Goal: Task Accomplishment & Management: Complete application form

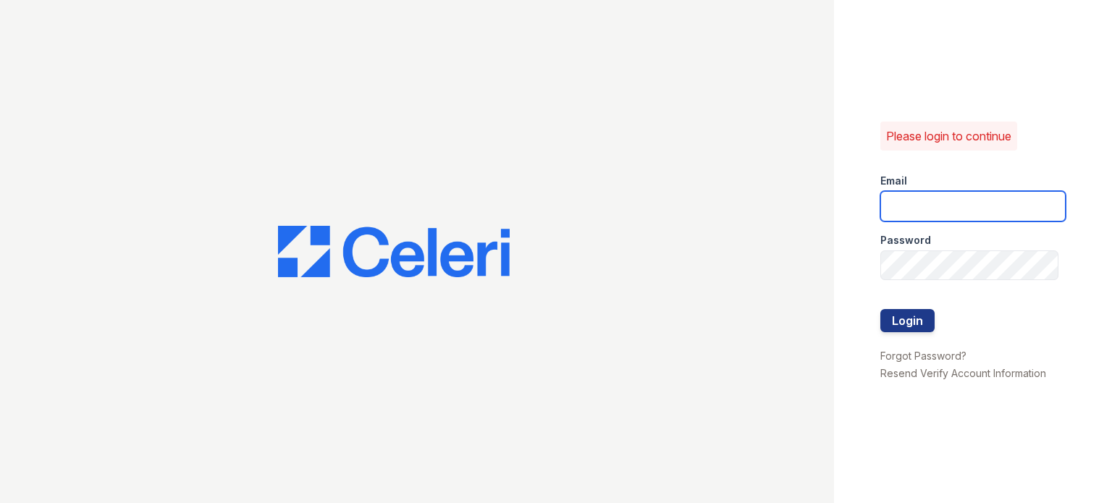
type input "[PERSON_NAME][EMAIL_ADDRESS][PERSON_NAME][DOMAIN_NAME]"
drag, startPoint x: 895, startPoint y: 303, endPoint x: 898, endPoint y: 315, distance: 11.9
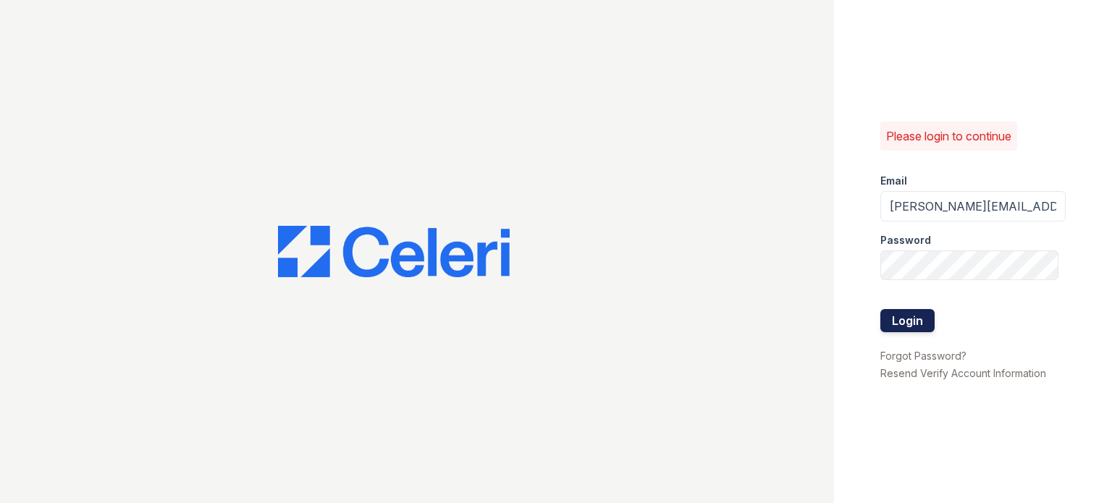
click at [894, 304] on div at bounding box center [973, 294] width 185 height 29
click at [902, 324] on button "Login" at bounding box center [908, 320] width 54 height 23
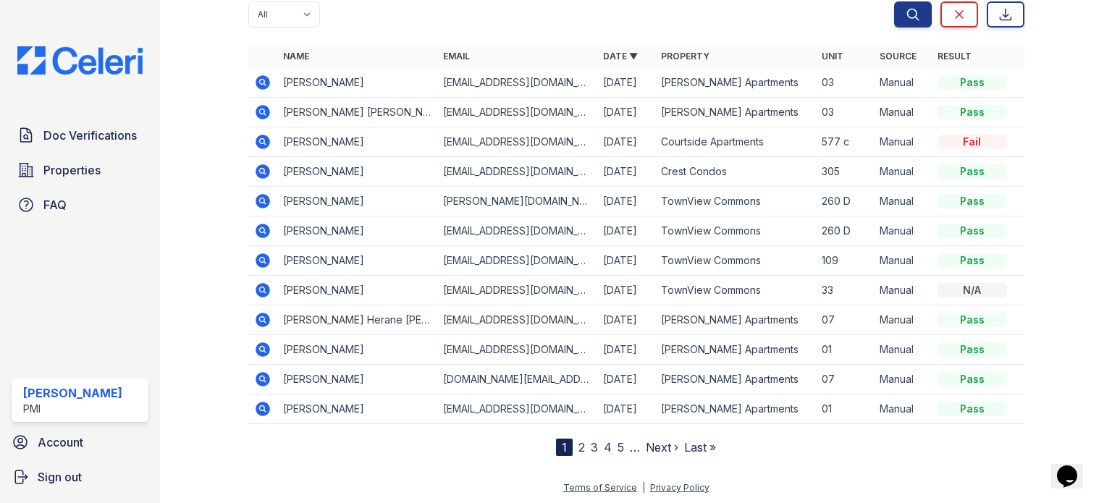
click at [330, 458] on div "Document Verifications Upload Documents You have been logged in Filter Applican…" at bounding box center [636, 151] width 906 height 658
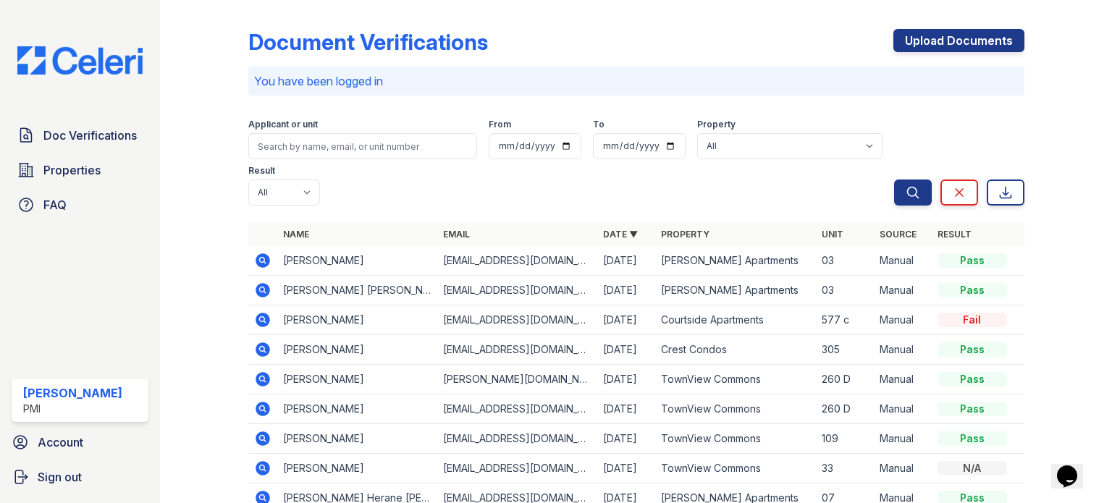
click at [629, 46] on div "Document Verifications Upload Documents" at bounding box center [636, 48] width 776 height 38
click at [643, 15] on div "Document Verifications Upload Documents You have been logged in Filter Applican…" at bounding box center [636, 320] width 776 height 629
click at [606, 25] on div "Document Verifications Upload Documents You have been logged in Filter Applican…" at bounding box center [636, 320] width 776 height 629
click at [390, 152] on input "search" at bounding box center [362, 146] width 229 height 26
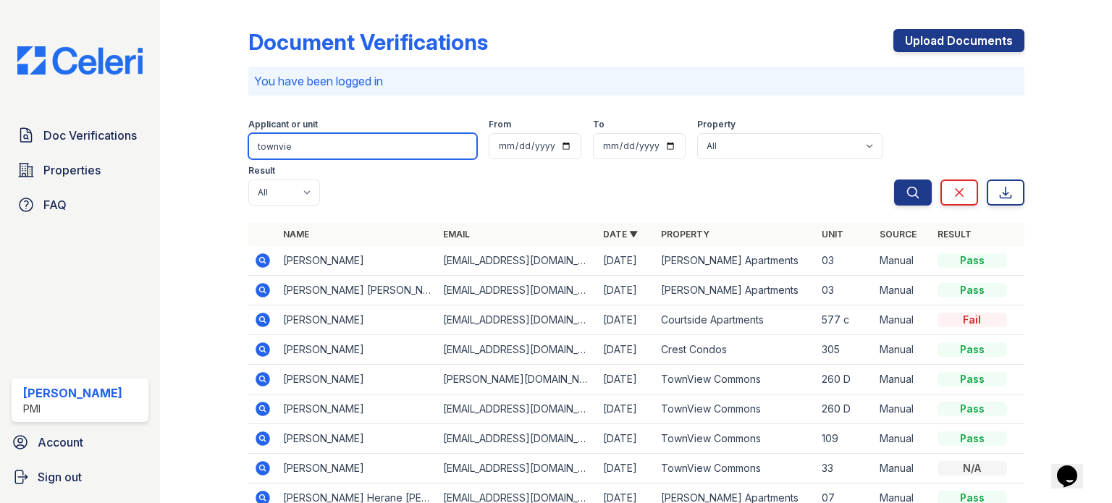
type input "townview"
click at [365, 145] on input "townview" at bounding box center [362, 146] width 229 height 26
click at [442, 144] on input "townview" at bounding box center [362, 146] width 229 height 26
click at [453, 144] on input "townview" at bounding box center [362, 146] width 229 height 26
click at [434, 146] on input "search" at bounding box center [362, 146] width 229 height 26
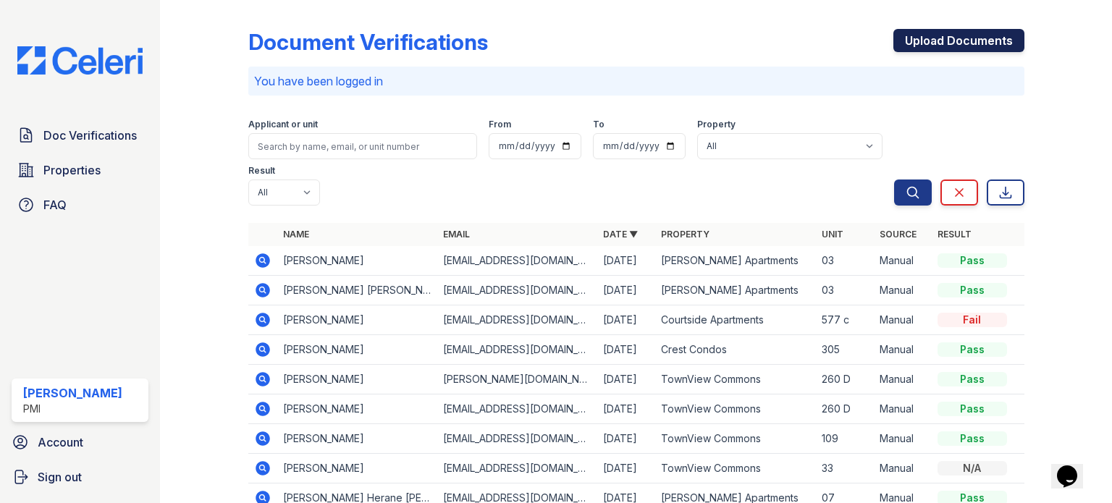
click at [930, 29] on link "Upload Documents" at bounding box center [959, 40] width 131 height 23
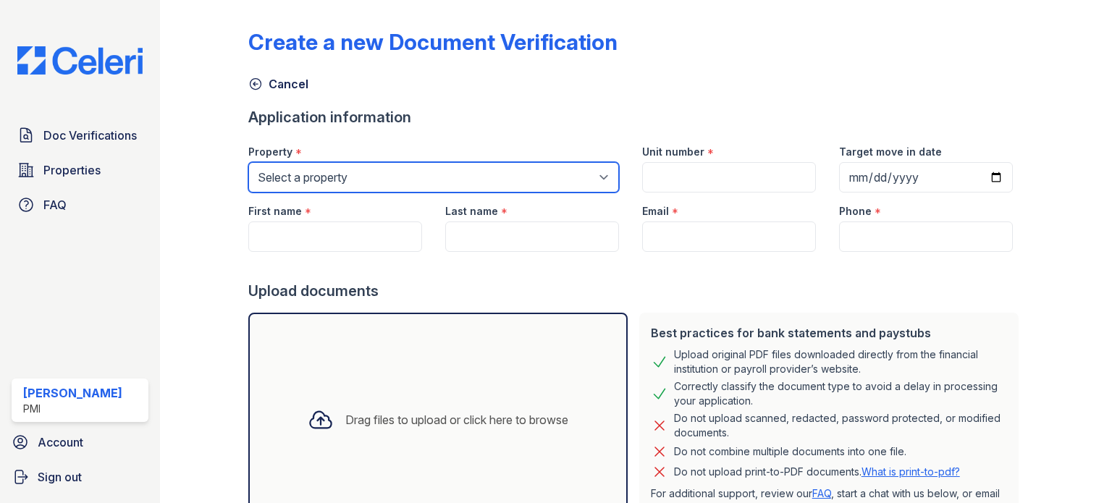
click at [356, 170] on select "Select a property Arden Tropical Gardens Courtside Apartments Crest Condos Fair…" at bounding box center [433, 177] width 371 height 30
click at [248, 162] on select "Select a property Arden Tropical Gardens Courtside Apartments Crest Condos Fair…" at bounding box center [433, 177] width 371 height 30
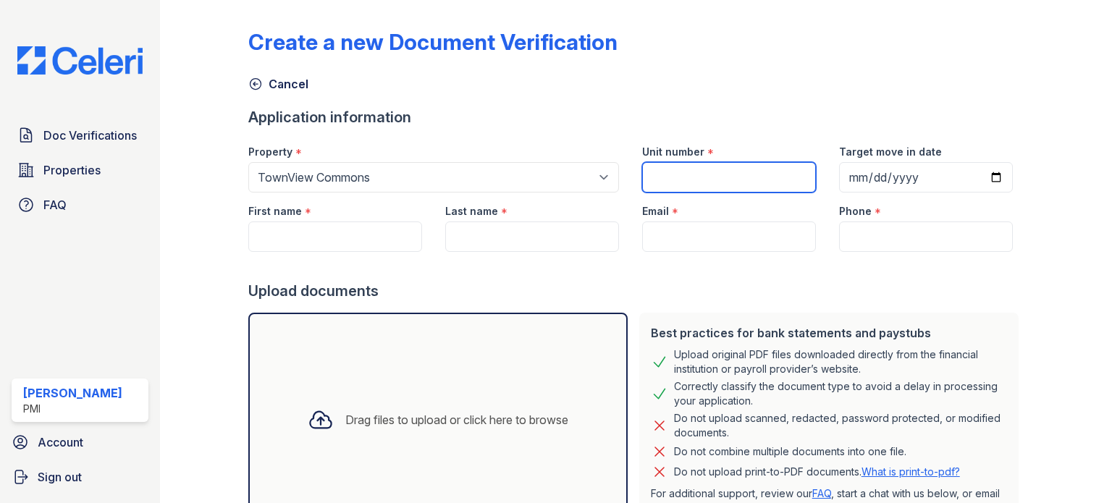
drag, startPoint x: 757, startPoint y: 190, endPoint x: 746, endPoint y: 185, distance: 12.0
click at [757, 190] on input "Unit number" at bounding box center [729, 177] width 174 height 30
click at [635, 65] on div "Create a new Document Verification" at bounding box center [636, 48] width 776 height 38
click at [507, 161] on div "Property *" at bounding box center [433, 147] width 371 height 29
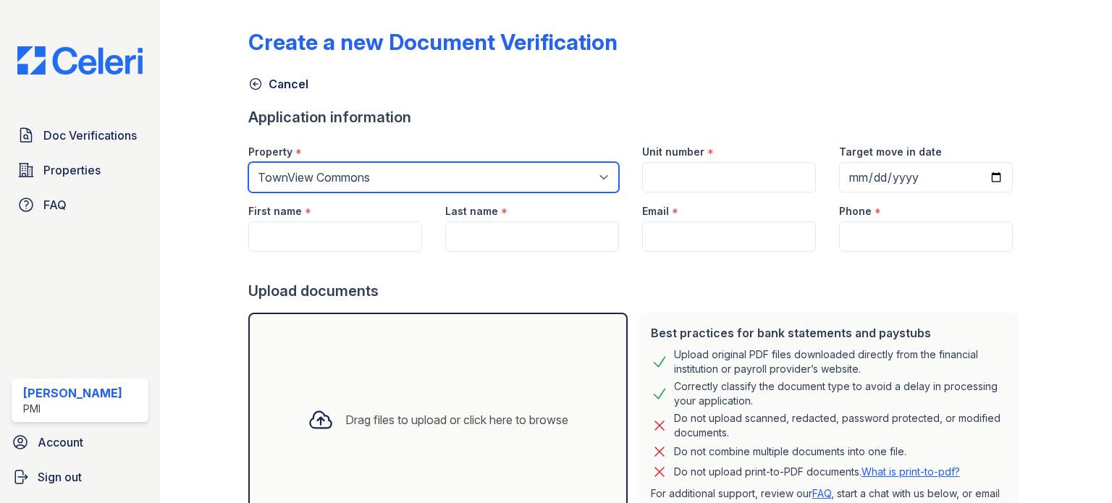
click at [513, 185] on select "Select a property Arden Tropical Gardens Courtside Apartments Crest Condos Fair…" at bounding box center [433, 177] width 371 height 30
select select "2109"
click at [248, 162] on select "Select a property Arden Tropical Gardens Courtside Apartments Crest Condos Fair…" at bounding box center [433, 177] width 371 height 30
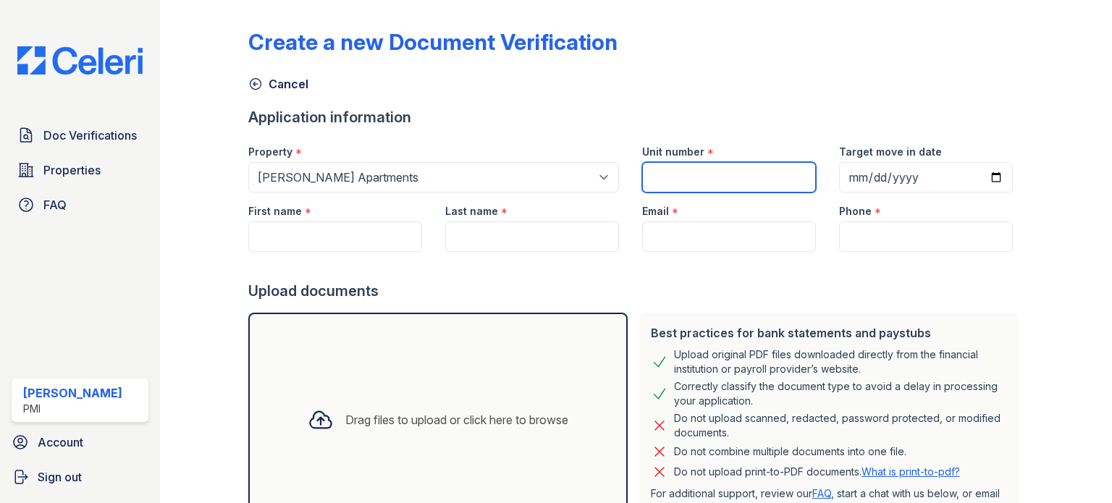
click at [723, 169] on input "Unit number" at bounding box center [729, 177] width 174 height 30
type input "0"
type input "9"
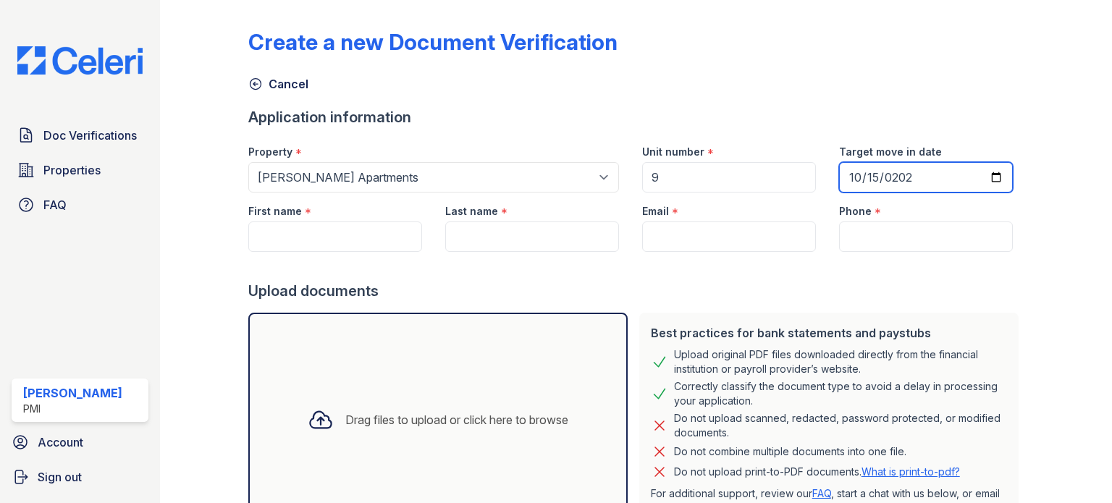
type input "2025-10-15"
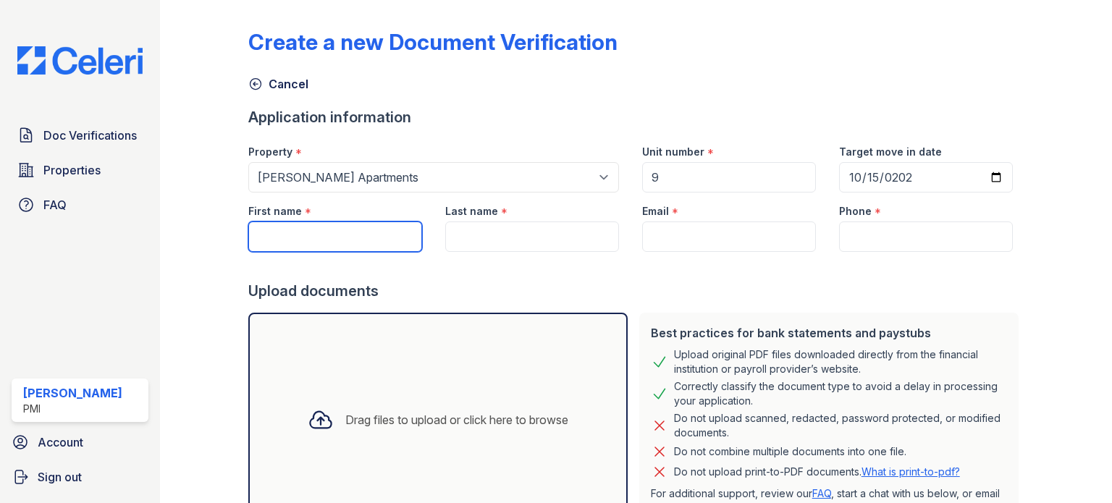
click at [333, 225] on input "First name" at bounding box center [335, 237] width 174 height 30
paste input "Inise V. Wakanivonoloa"
type input "Inise V. Wakanivonoloa"
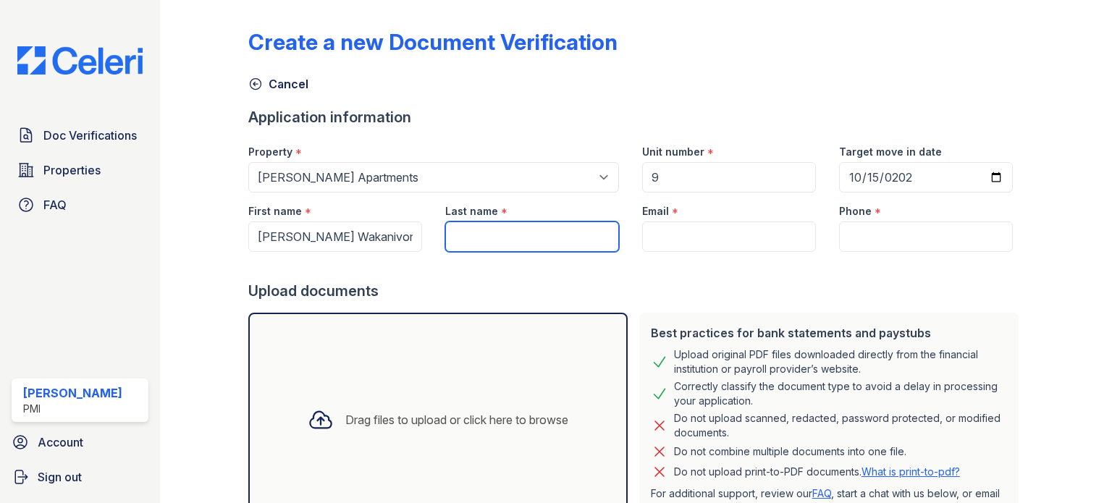
paste input "Inise V. Wakanivonoloa"
click at [501, 239] on input "Inise V. Wakanivonoloa" at bounding box center [532, 237] width 174 height 30
click at [493, 235] on input "Inise V. Wakanivonoloa" at bounding box center [532, 237] width 174 height 30
drag, startPoint x: 493, startPoint y: 235, endPoint x: 437, endPoint y: 240, distance: 56.0
click at [439, 238] on div "Last name * Inise V. Wakanivonoloa" at bounding box center [532, 222] width 197 height 59
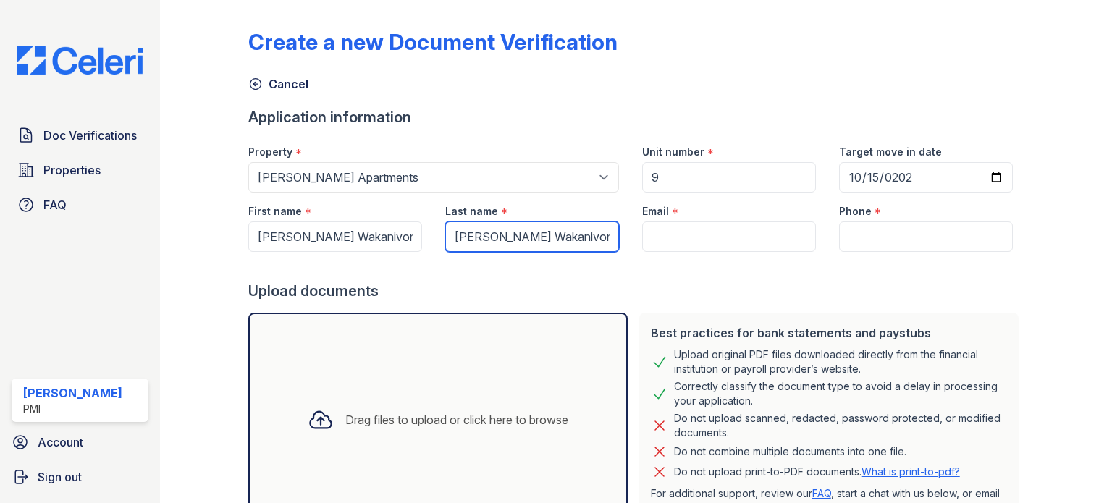
click at [494, 233] on input "Inise V. Wakanivonoloa" at bounding box center [532, 237] width 174 height 30
click at [490, 234] on input "Inise V. Wakanivonoloa" at bounding box center [532, 237] width 174 height 30
click at [494, 237] on input "Inise V. Wakanivonoloa" at bounding box center [532, 237] width 174 height 30
drag, startPoint x: 491, startPoint y: 234, endPoint x: 414, endPoint y: 237, distance: 77.5
click at [414, 237] on div "First name * Inise V. Wakanivonoloa Last name * Inise V. Wakanivonoloa Email * …" at bounding box center [631, 222] width 788 height 59
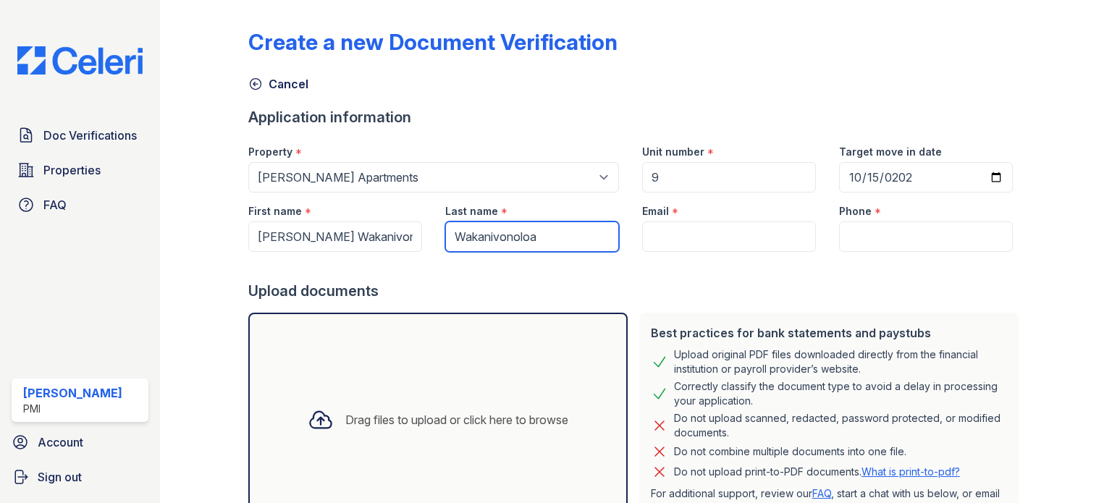
type input "Wakanivonoloa"
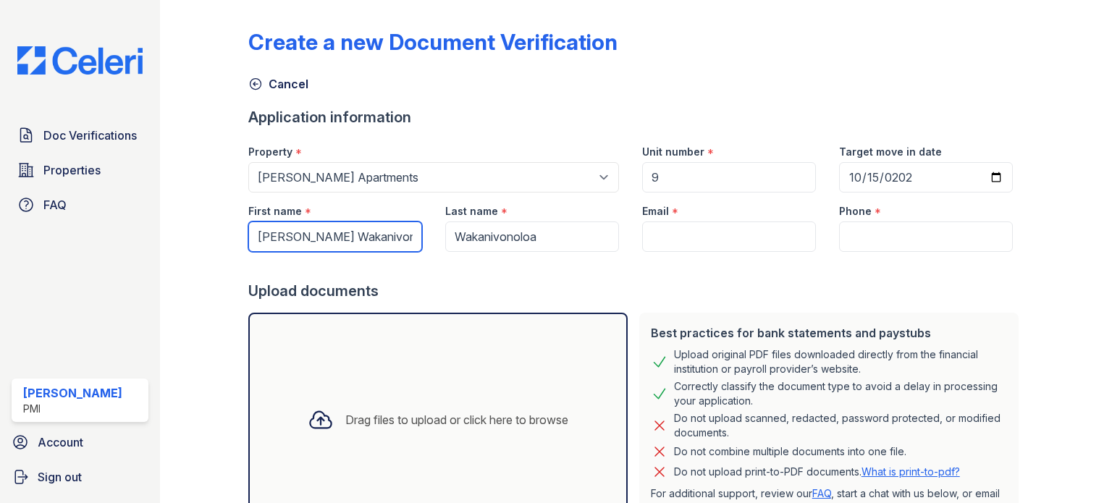
drag, startPoint x: 397, startPoint y: 234, endPoint x: 283, endPoint y: 232, distance: 113.7
click at [283, 232] on input "Inise V. Wakanivonoloa" at bounding box center [335, 237] width 174 height 30
type input "Inise"
click at [600, 297] on div "Upload documents" at bounding box center [636, 291] width 776 height 20
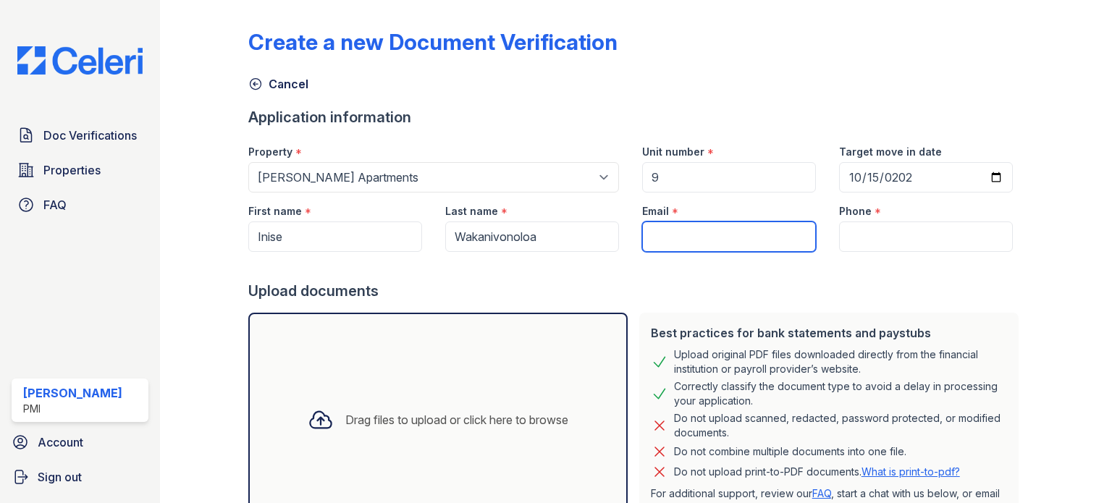
click at [663, 224] on input "Email" at bounding box center [729, 237] width 174 height 30
click at [622, 294] on div "Upload documents" at bounding box center [636, 291] width 776 height 20
click at [677, 240] on input "Email" at bounding box center [729, 237] width 174 height 30
click at [596, 87] on div "Cancel" at bounding box center [636, 80] width 776 height 26
click at [481, 112] on div "Application information" at bounding box center [636, 117] width 776 height 20
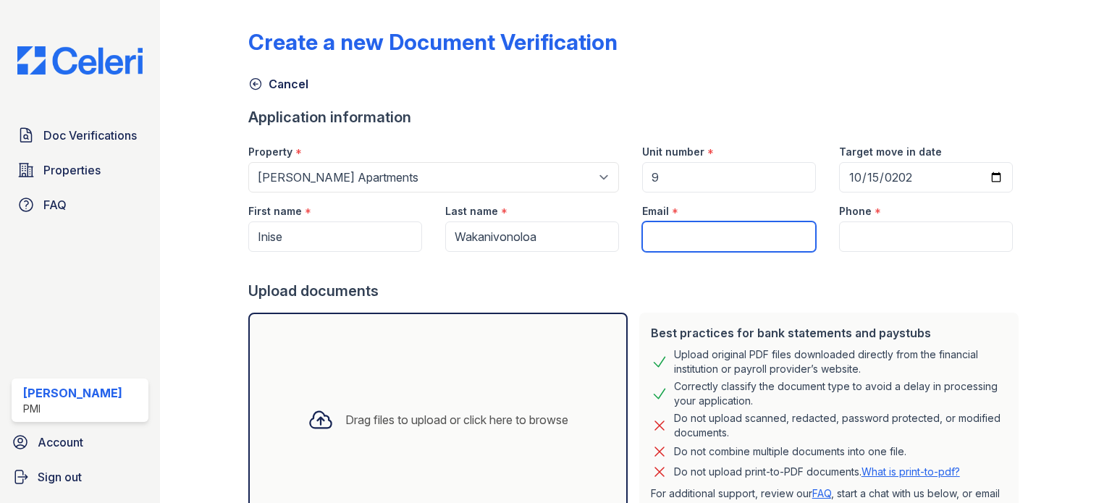
drag, startPoint x: 839, startPoint y: 236, endPoint x: 681, endPoint y: 240, distance: 157.9
click at [681, 240] on input "Email" at bounding box center [729, 237] width 174 height 30
click at [679, 274] on div at bounding box center [636, 266] width 776 height 29
paste input "[EMAIL_ADDRESS][DOMAIN_NAME]"
type input "[EMAIL_ADDRESS][DOMAIN_NAME]"
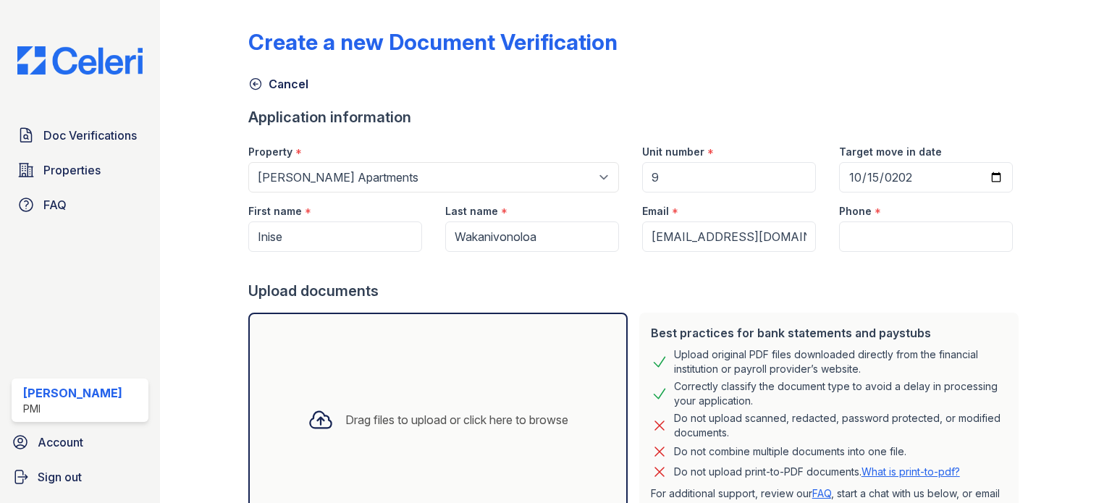
drag, startPoint x: 855, startPoint y: 252, endPoint x: 846, endPoint y: 256, distance: 9.7
click at [846, 256] on div at bounding box center [636, 266] width 776 height 29
click at [809, 281] on div "Upload documents" at bounding box center [636, 291] width 776 height 20
drag, startPoint x: 892, startPoint y: 235, endPoint x: 868, endPoint y: 234, distance: 24.7
click at [892, 235] on input "Phone" at bounding box center [926, 237] width 174 height 30
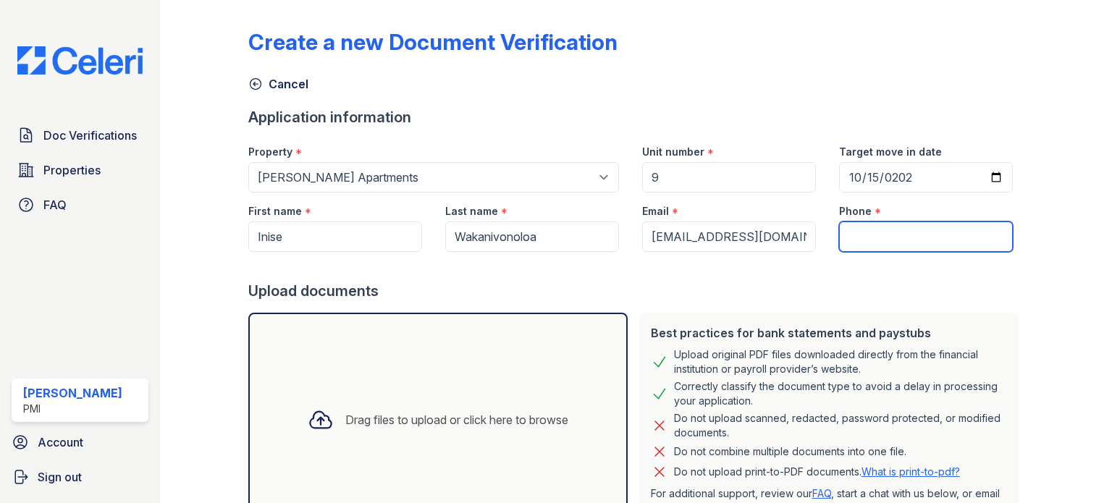
paste input "(916) 607-6115"
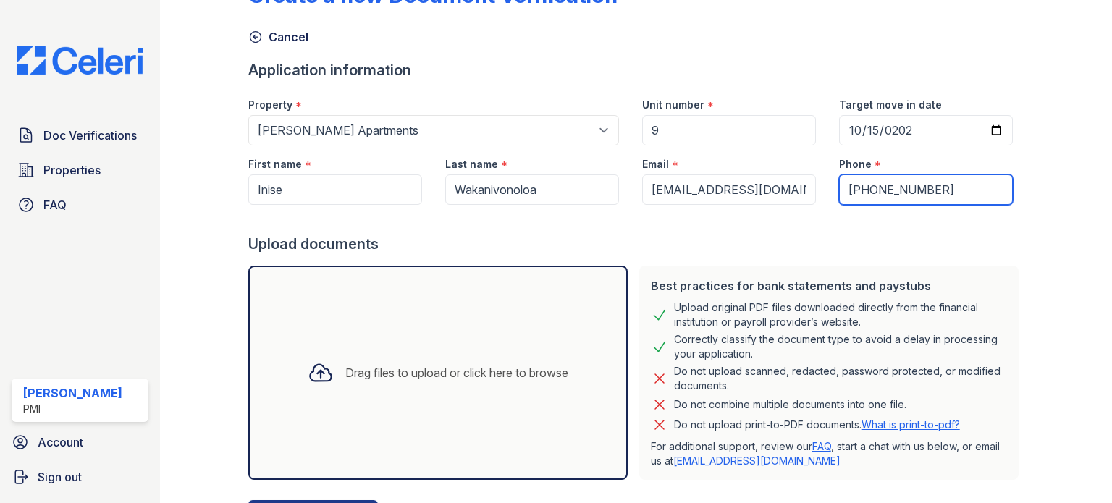
scroll to position [116, 0]
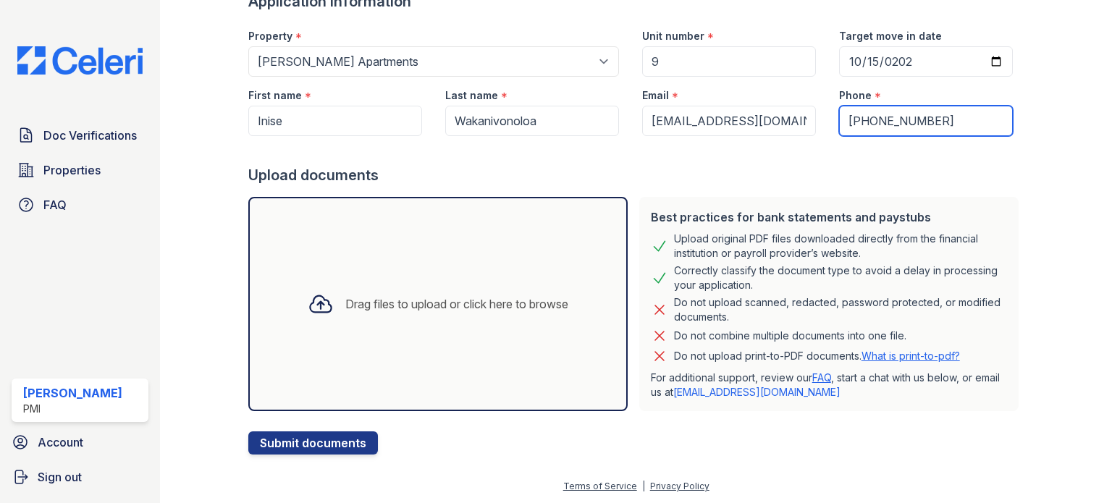
type input "(916) 607-6115"
click at [378, 298] on div "Drag files to upload or click here to browse" at bounding box center [456, 303] width 223 height 17
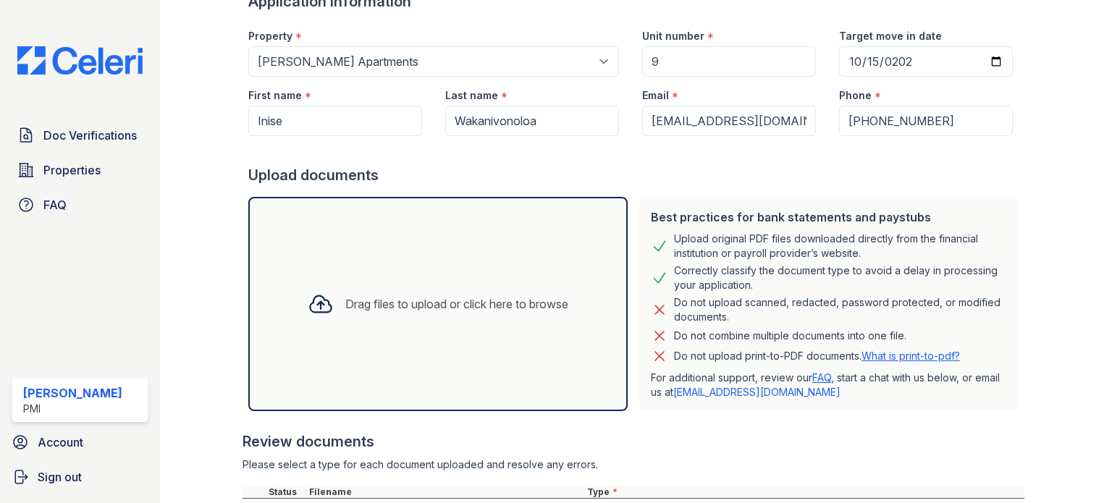
click at [773, 436] on div "Review documents" at bounding box center [634, 442] width 782 height 20
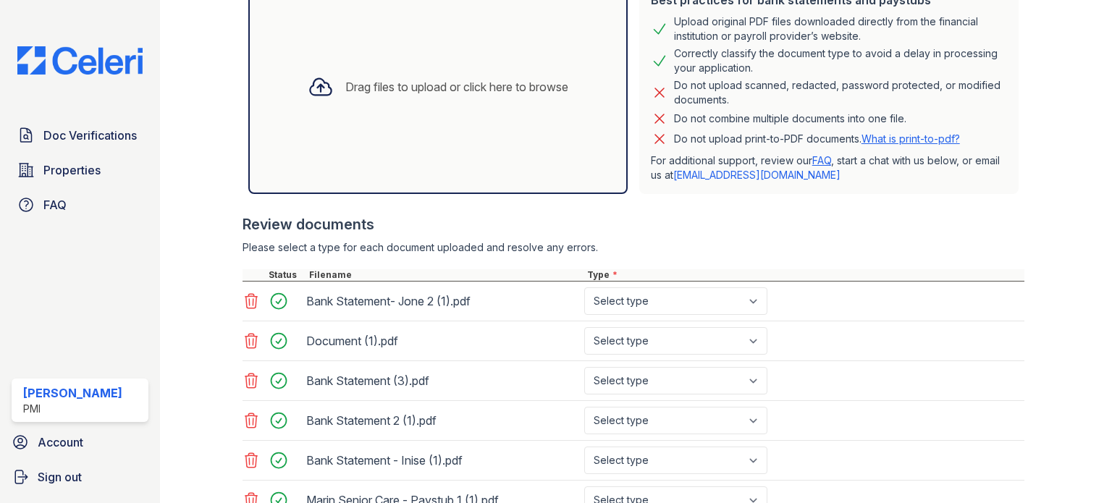
scroll to position [527, 0]
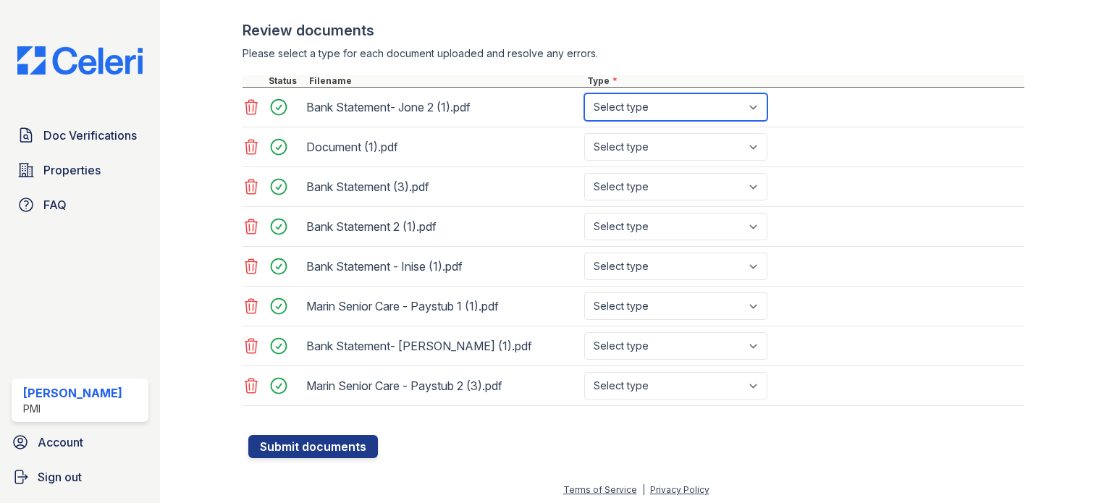
click at [752, 103] on select "Select type Paystub Bank Statement Offer Letter Tax Documents Benefit Award Let…" at bounding box center [675, 107] width 183 height 28
click at [844, 63] on div at bounding box center [634, 68] width 782 height 14
click at [736, 105] on select "Select type Paystub Bank Statement Offer Letter Tax Documents Benefit Award Let…" at bounding box center [675, 107] width 183 height 28
select select "bank_statement"
click at [584, 93] on select "Select type Paystub Bank Statement Offer Letter Tax Documents Benefit Award Let…" at bounding box center [675, 107] width 183 height 28
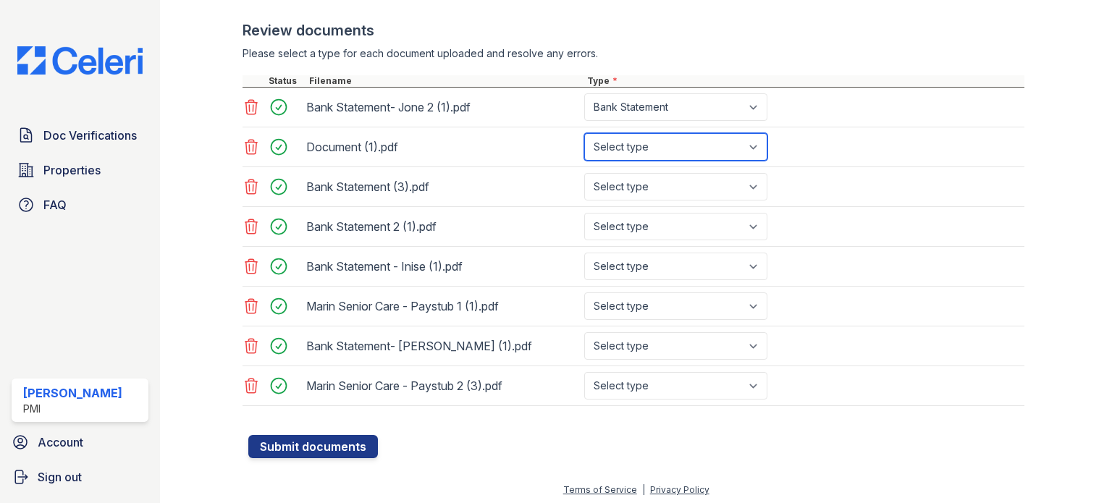
click at [710, 153] on select "Select type Paystub Bank Statement Offer Letter Tax Documents Benefit Award Let…" at bounding box center [675, 147] width 183 height 28
drag, startPoint x: 861, startPoint y: 125, endPoint x: 852, endPoint y: 118, distance: 11.9
click at [861, 125] on div "Bank Statement- Jone 2 (1).pdf Select type Paystub Bank Statement Offer Letter …" at bounding box center [634, 108] width 782 height 40
click at [842, 71] on div at bounding box center [634, 68] width 782 height 14
click at [733, 147] on select "Select type Paystub Bank Statement Offer Letter Tax Documents Benefit Award Let…" at bounding box center [675, 147] width 183 height 28
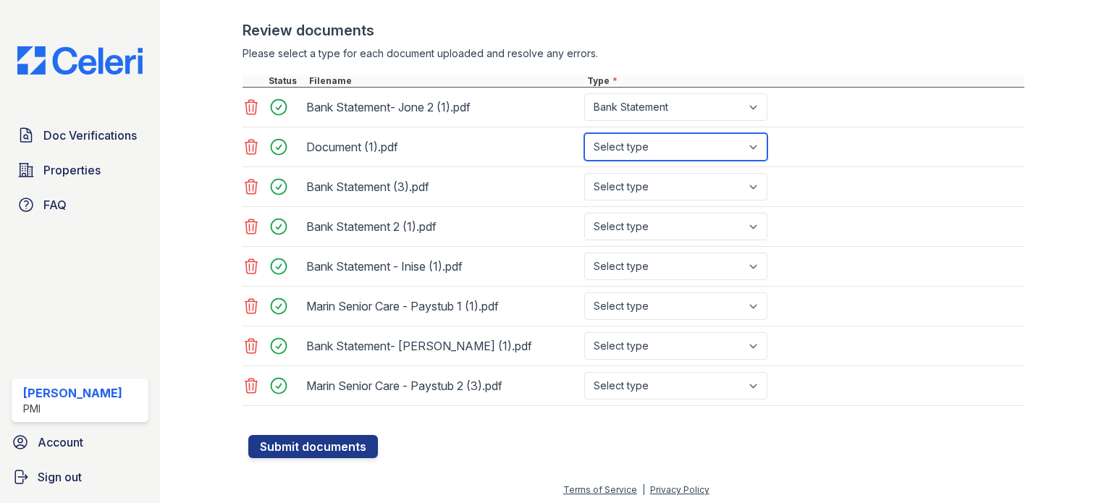
select select "paystub"
click at [584, 133] on select "Select type Paystub Bank Statement Offer Letter Tax Documents Benefit Award Let…" at bounding box center [675, 147] width 183 height 28
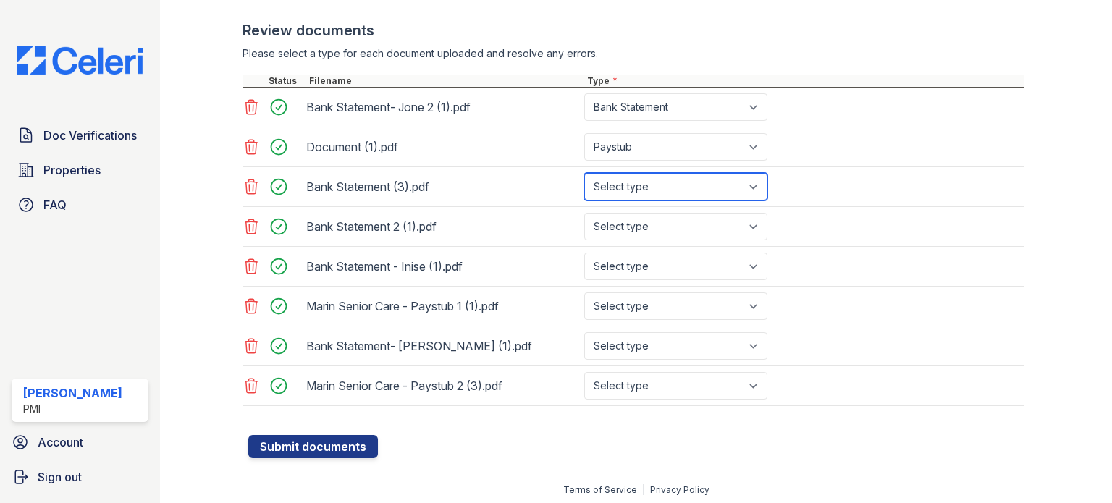
click at [681, 181] on select "Select type Paystub Bank Statement Offer Letter Tax Documents Benefit Award Let…" at bounding box center [675, 187] width 183 height 28
select select "bank_statement"
click at [584, 173] on select "Select type Paystub Bank Statement Offer Letter Tax Documents Benefit Award Let…" at bounding box center [675, 187] width 183 height 28
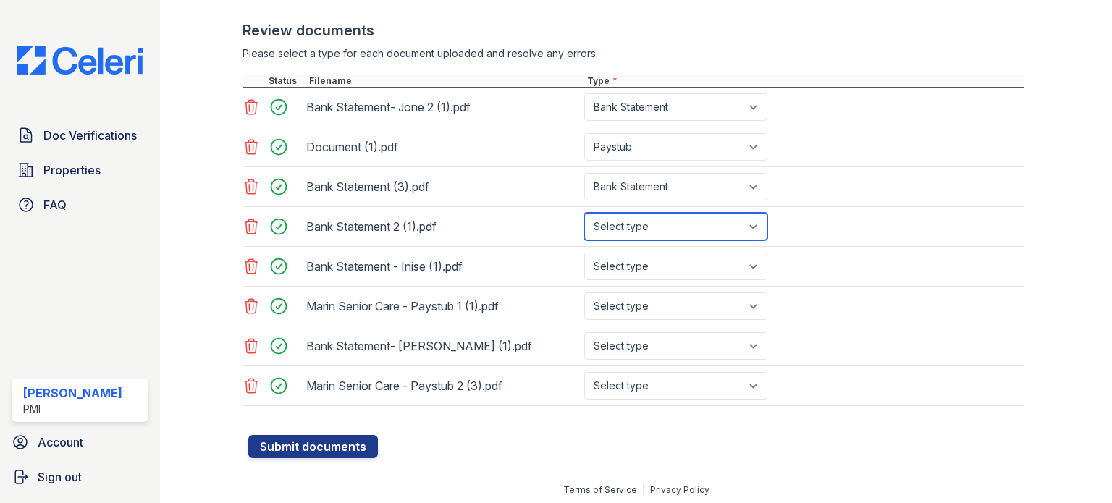
click at [689, 228] on select "Select type Paystub Bank Statement Offer Letter Tax Documents Benefit Award Let…" at bounding box center [675, 227] width 183 height 28
select select "bank_statement"
click at [584, 213] on select "Select type Paystub Bank Statement Offer Letter Tax Documents Benefit Award Let…" at bounding box center [675, 227] width 183 height 28
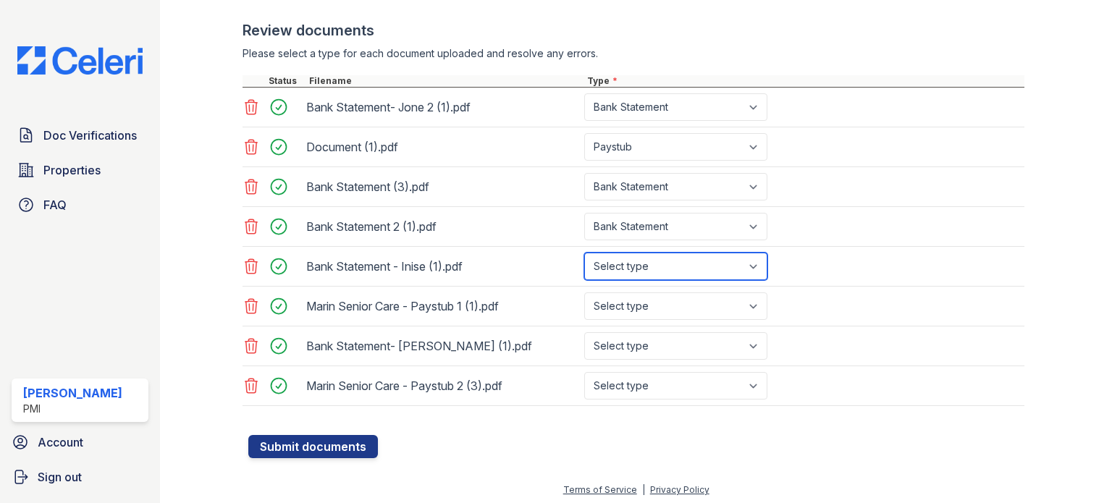
click at [698, 267] on select "Select type Paystub Bank Statement Offer Letter Tax Documents Benefit Award Let…" at bounding box center [675, 267] width 183 height 28
select select "bank_statement"
click at [584, 253] on select "Select type Paystub Bank Statement Offer Letter Tax Documents Benefit Award Let…" at bounding box center [675, 267] width 183 height 28
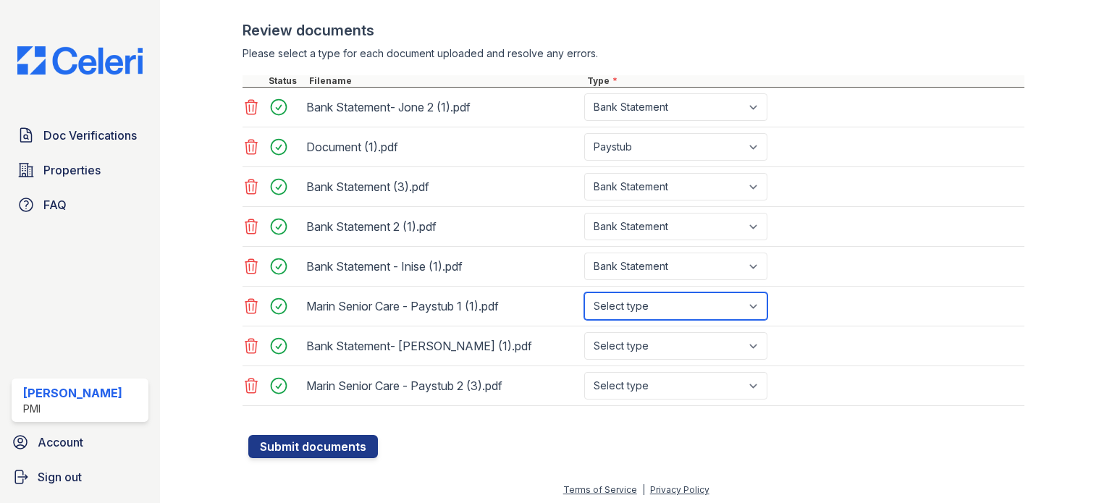
click at [747, 309] on select "Select type Paystub Bank Statement Offer Letter Tax Documents Benefit Award Let…" at bounding box center [675, 307] width 183 height 28
select select "paystub"
click at [584, 293] on select "Select type Paystub Bank Statement Offer Letter Tax Documents Benefit Award Let…" at bounding box center [675, 307] width 183 height 28
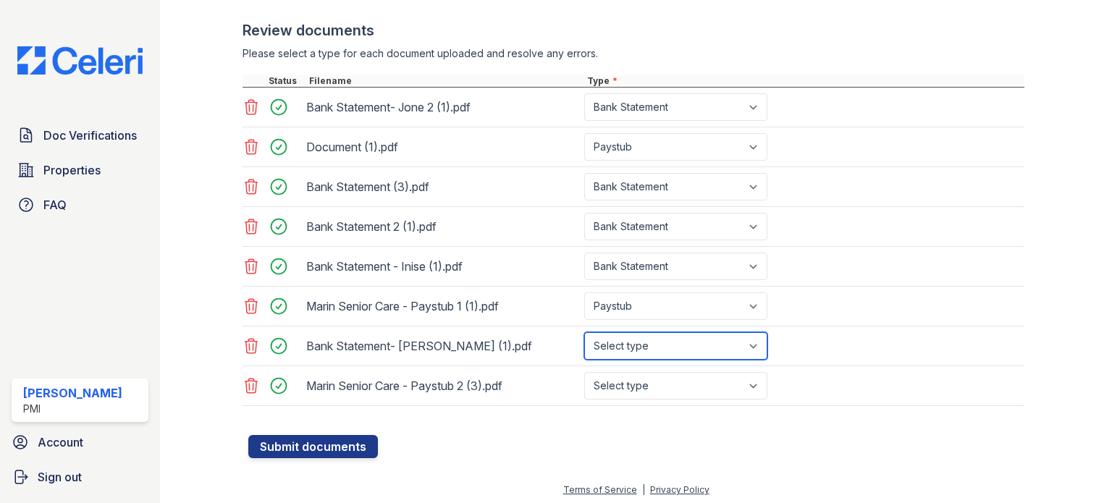
click at [706, 332] on select "Select type Paystub Bank Statement Offer Letter Tax Documents Benefit Award Let…" at bounding box center [675, 346] width 183 height 28
select select "bank_statement"
click at [584, 332] on select "Select type Paystub Bank Statement Offer Letter Tax Documents Benefit Award Let…" at bounding box center [675, 346] width 183 height 28
click at [663, 424] on div at bounding box center [636, 428] width 776 height 14
click at [678, 445] on form "Application information Property * Select a property Arden Tropical Gardens Cou…" at bounding box center [636, 19] width 776 height 878
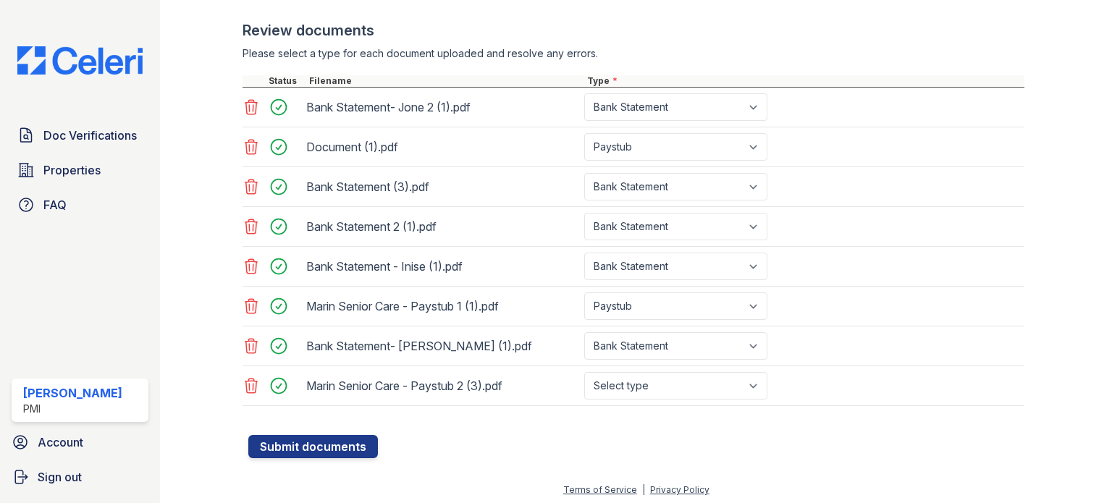
click at [666, 445] on form "Application information Property * Select a property Arden Tropical Gardens Cou…" at bounding box center [636, 19] width 776 height 878
click at [665, 441] on form "Application information Property * Select a property Arden Tropical Gardens Cou…" at bounding box center [636, 19] width 776 height 878
click at [513, 442] on form "Application information Property * Select a property Arden Tropical Gardens Cou…" at bounding box center [636, 19] width 776 height 878
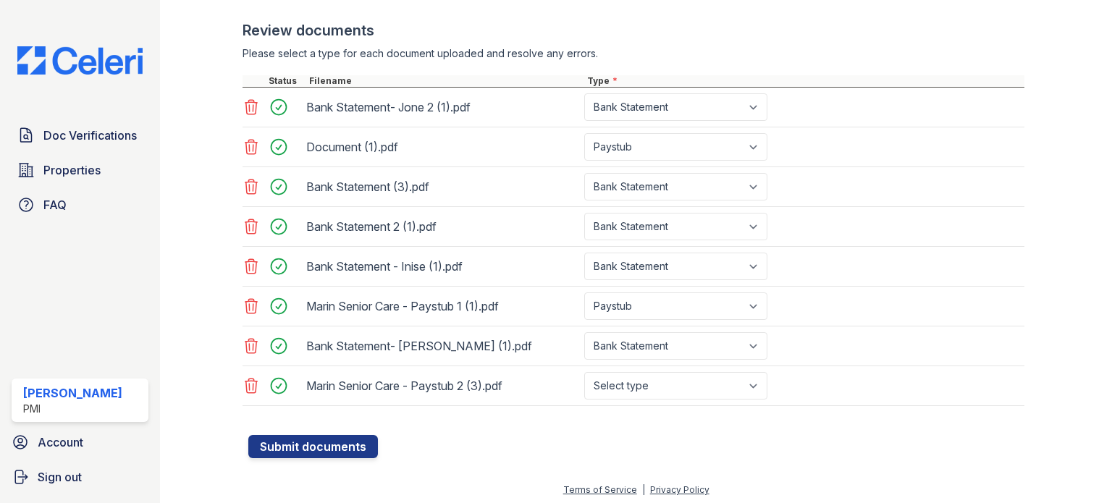
click at [514, 448] on form "Application information Property * Select a property Arden Tropical Gardens Cou…" at bounding box center [636, 19] width 776 height 878
click at [448, 454] on form "Application information Property * Select a property Arden Tropical Gardens Cou…" at bounding box center [636, 19] width 776 height 878
click at [459, 451] on form "Application information Property * Select a property Arden Tropical Gardens Cou…" at bounding box center [636, 19] width 776 height 878
click at [437, 450] on form "Application information Property * Select a property Arden Tropical Gardens Cou…" at bounding box center [636, 19] width 776 height 878
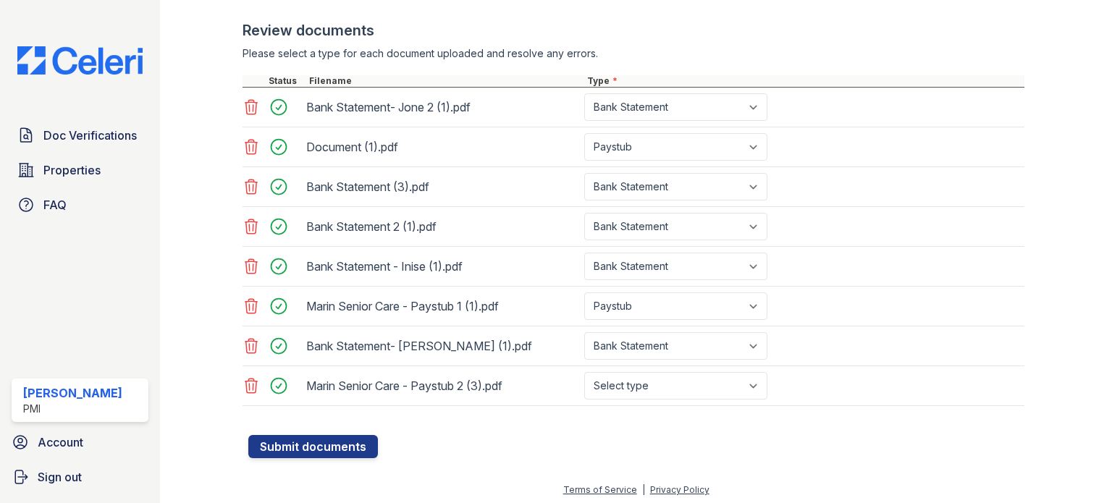
drag, startPoint x: 465, startPoint y: 444, endPoint x: 476, endPoint y: 442, distance: 11.1
click at [468, 443] on form "Application information Property * Select a property Arden Tropical Gardens Cou…" at bounding box center [636, 19] width 776 height 878
click at [479, 449] on form "Application information Property * Select a property Arden Tropical Gardens Cou…" at bounding box center [636, 19] width 776 height 878
click at [442, 445] on form "Application information Property * Select a property Arden Tropical Gardens Cou…" at bounding box center [636, 19] width 776 height 878
click at [427, 448] on form "Application information Property * Select a property Arden Tropical Gardens Cou…" at bounding box center [636, 19] width 776 height 878
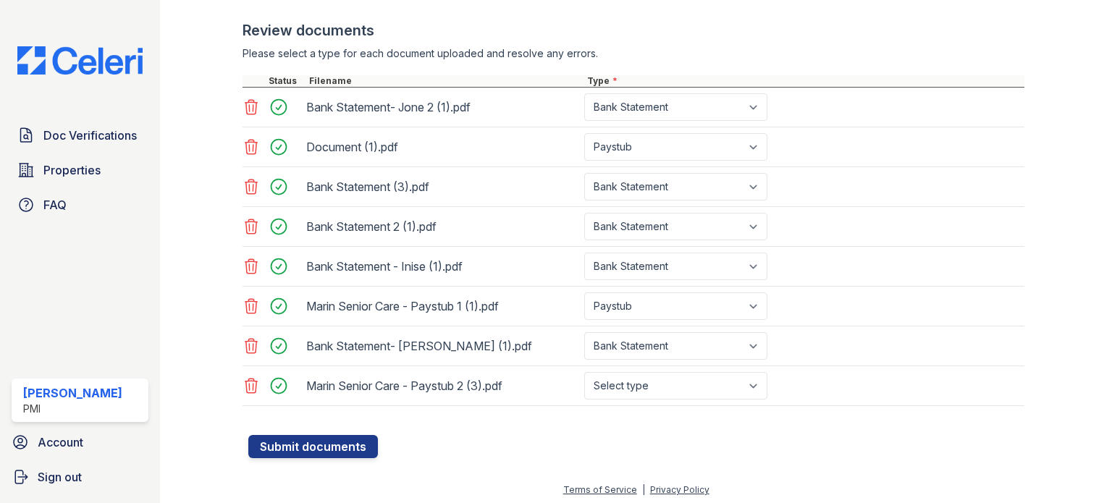
click at [453, 431] on form "Application information Property * Select a property Arden Tropical Gardens Cou…" at bounding box center [636, 19] width 776 height 878
click at [742, 387] on select "Select type Paystub Bank Statement Offer Letter Tax Documents Benefit Award Let…" at bounding box center [675, 386] width 183 height 28
select select "paystub"
click at [584, 372] on select "Select type Paystub Bank Statement Offer Letter Tax Documents Benefit Award Let…" at bounding box center [675, 386] width 183 height 28
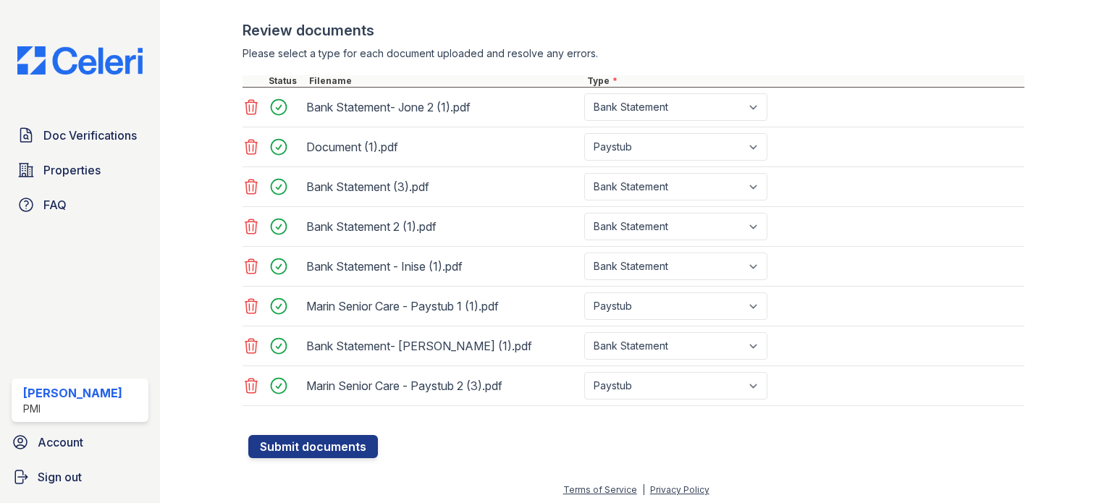
click at [702, 442] on form "Application information Property * Select a property Arden Tropical Gardens Cou…" at bounding box center [636, 19] width 776 height 878
click at [670, 440] on form "Application information Property * Select a property Arden Tropical Gardens Cou…" at bounding box center [636, 19] width 776 height 878
click at [496, 439] on form "Application information Property * Select a property Arden Tropical Gardens Cou…" at bounding box center [636, 19] width 776 height 878
click at [591, 445] on form "Application information Property * Select a property Arden Tropical Gardens Cou…" at bounding box center [636, 19] width 776 height 878
click at [309, 436] on button "Submit documents" at bounding box center [313, 446] width 130 height 23
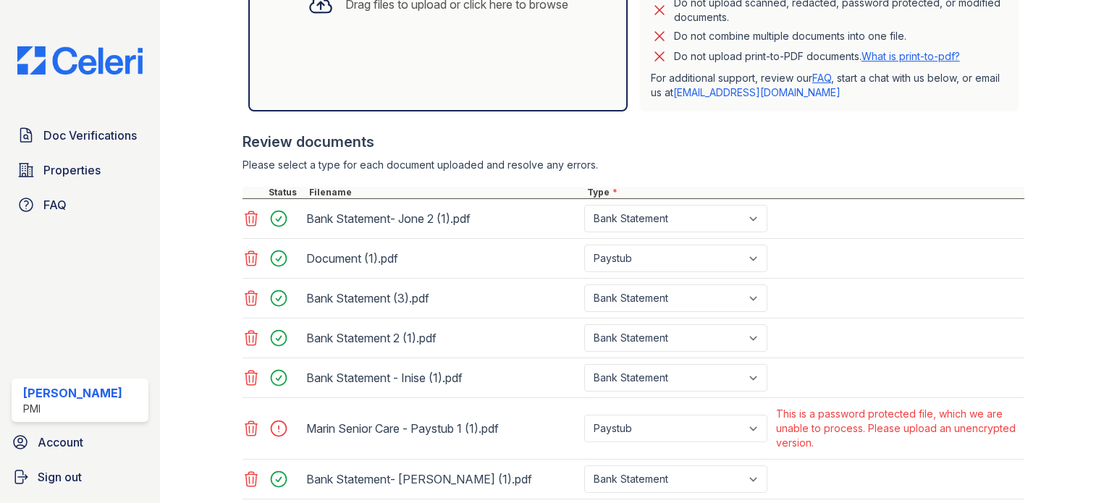
scroll to position [579, 0]
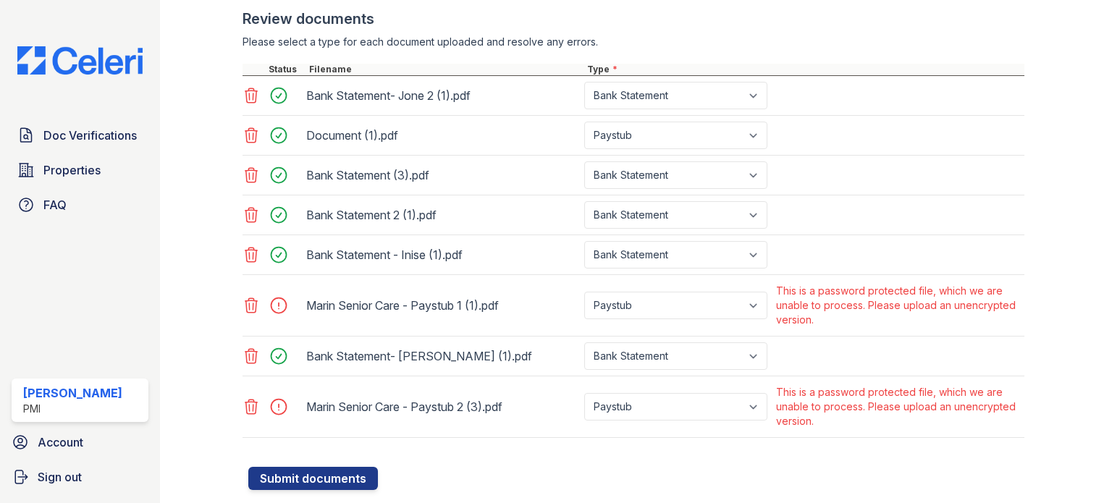
click at [253, 301] on icon at bounding box center [251, 305] width 17 height 17
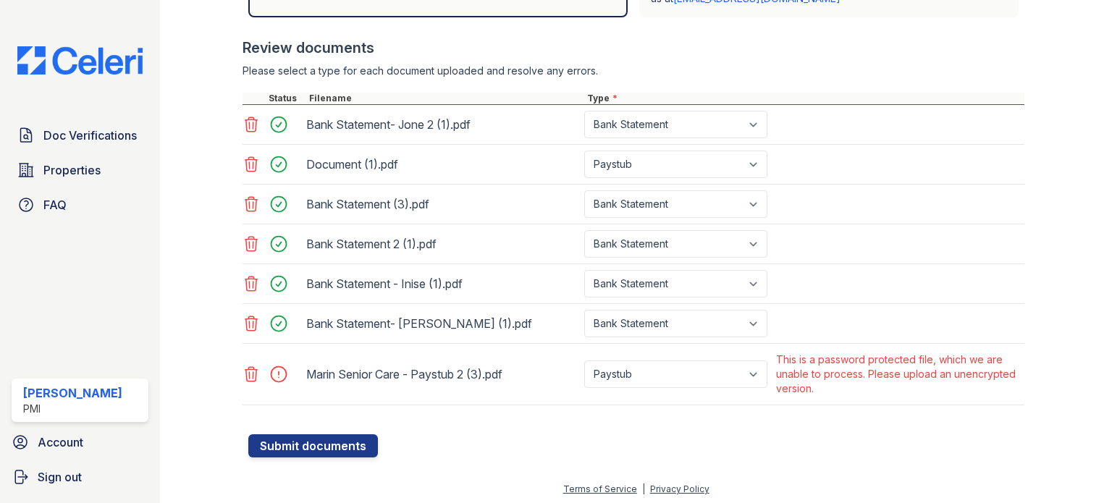
click at [243, 372] on icon at bounding box center [251, 374] width 17 height 17
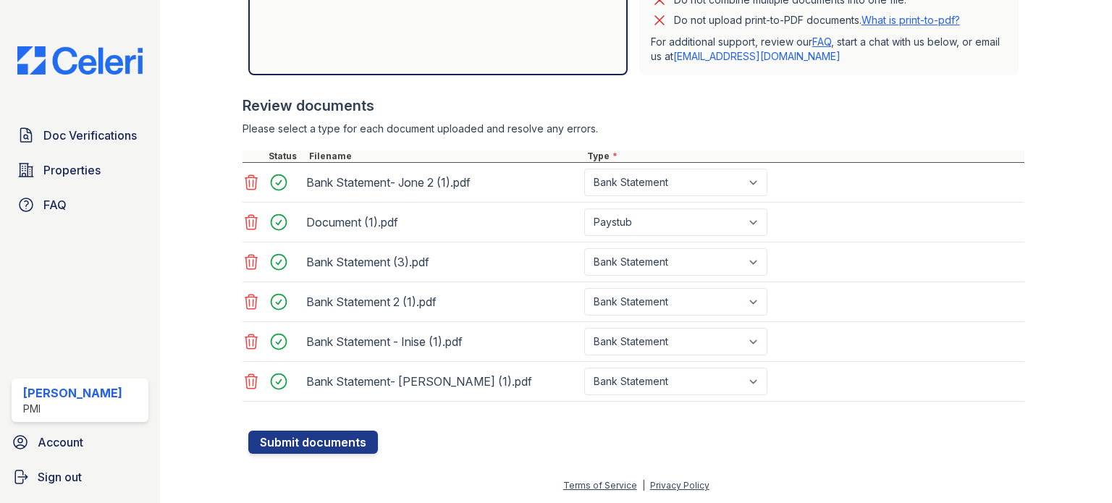
scroll to position [489, 0]
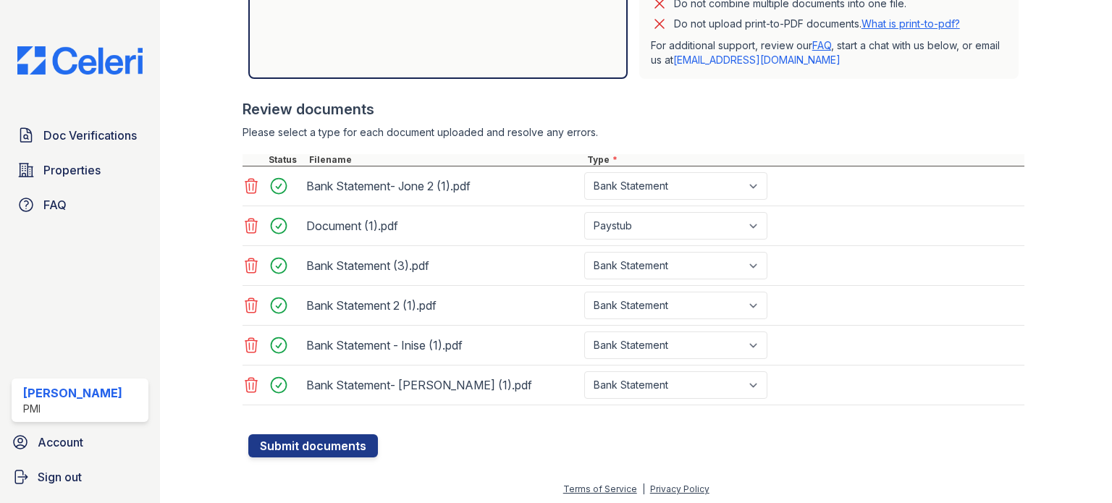
click at [278, 428] on div at bounding box center [636, 427] width 776 height 14
click at [285, 445] on button "Submit documents" at bounding box center [313, 446] width 130 height 23
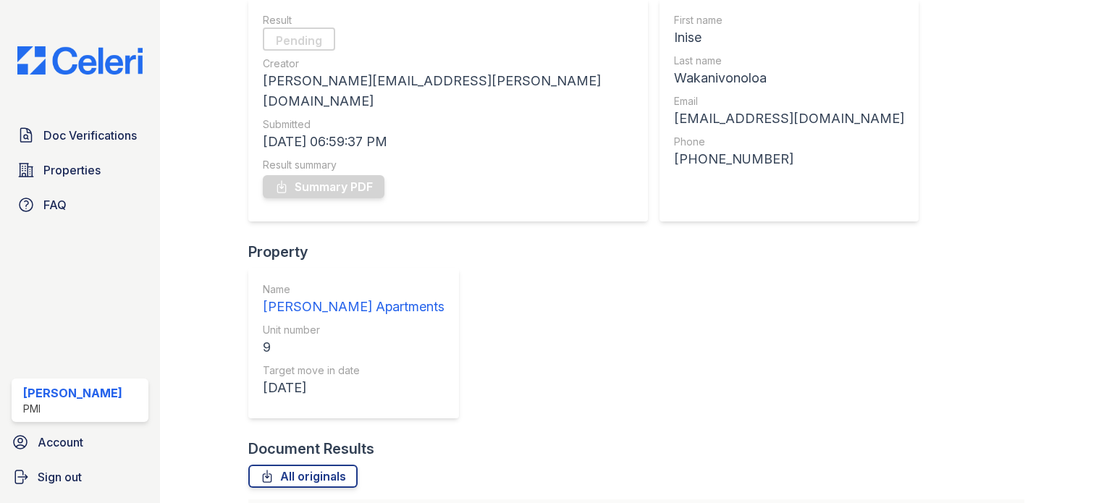
scroll to position [253, 0]
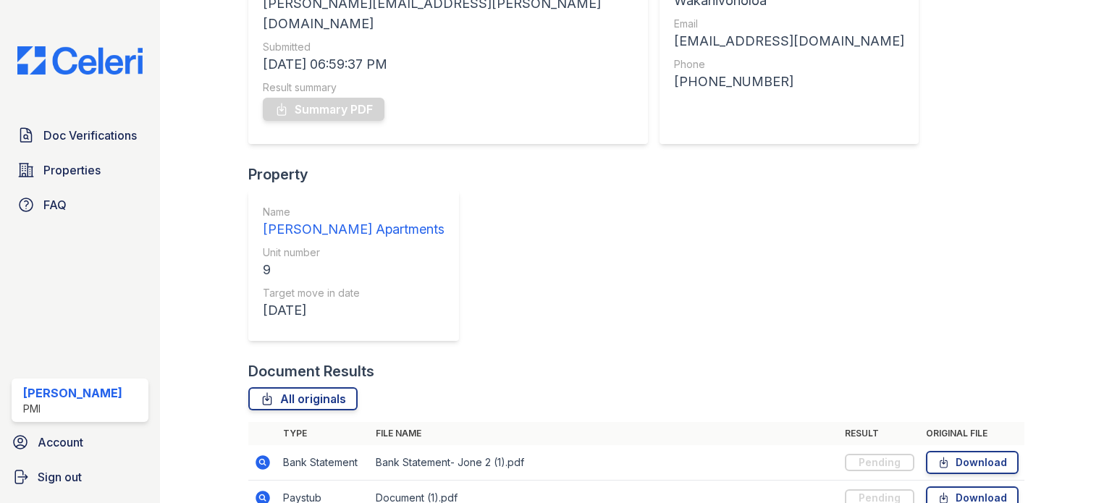
click at [595, 387] on div "All originals" at bounding box center [636, 398] width 776 height 23
click at [484, 361] on div "Document Results" at bounding box center [636, 371] width 776 height 20
click at [455, 387] on div "All originals" at bounding box center [636, 398] width 776 height 23
click at [461, 387] on div "All originals" at bounding box center [636, 398] width 776 height 23
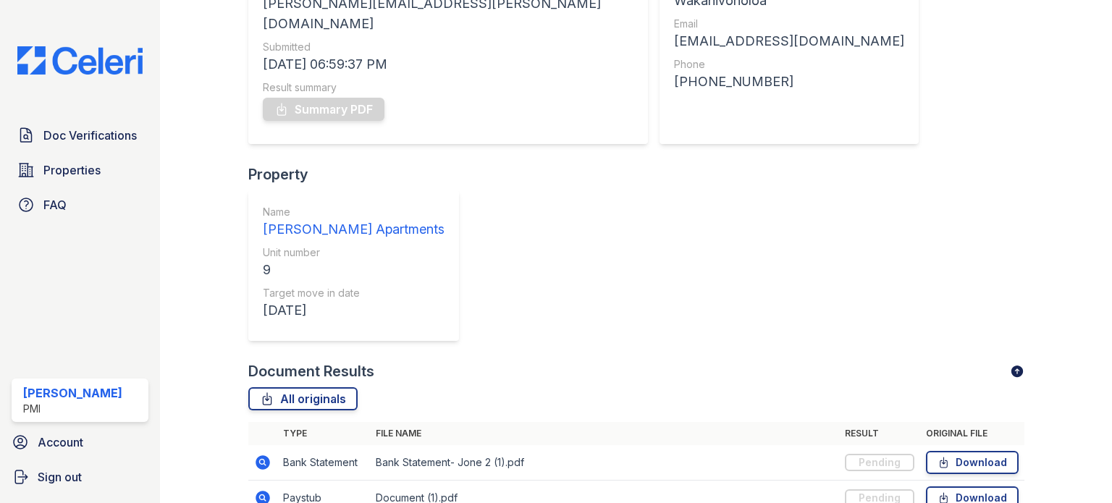
click at [400, 387] on div "All originals" at bounding box center [636, 398] width 776 height 23
click at [444, 454] on div "Document Verification 198112 All document verifications Documents successfully …" at bounding box center [636, 221] width 906 height 949
click at [443, 459] on div "Document Verification 198112 All document verifications Documents successfully …" at bounding box center [636, 221] width 906 height 949
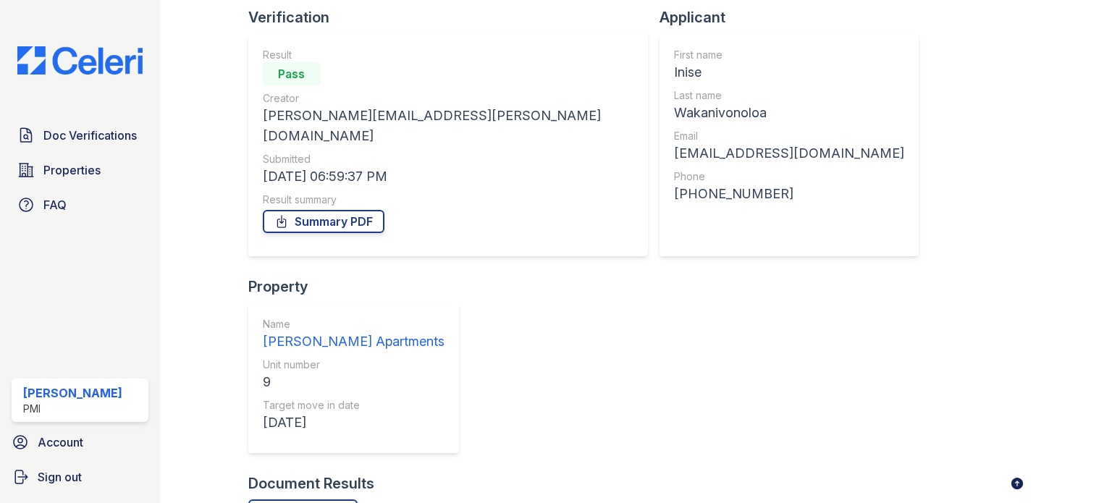
scroll to position [0, 0]
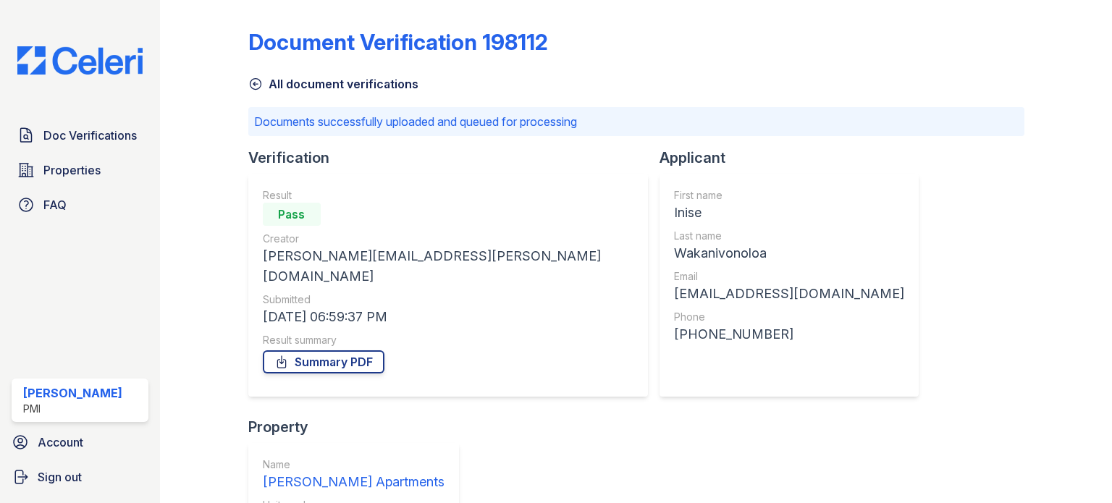
click at [1002, 164] on div "Document Verification 198112 All document verifications Documents successfully …" at bounding box center [636, 466] width 776 height 920
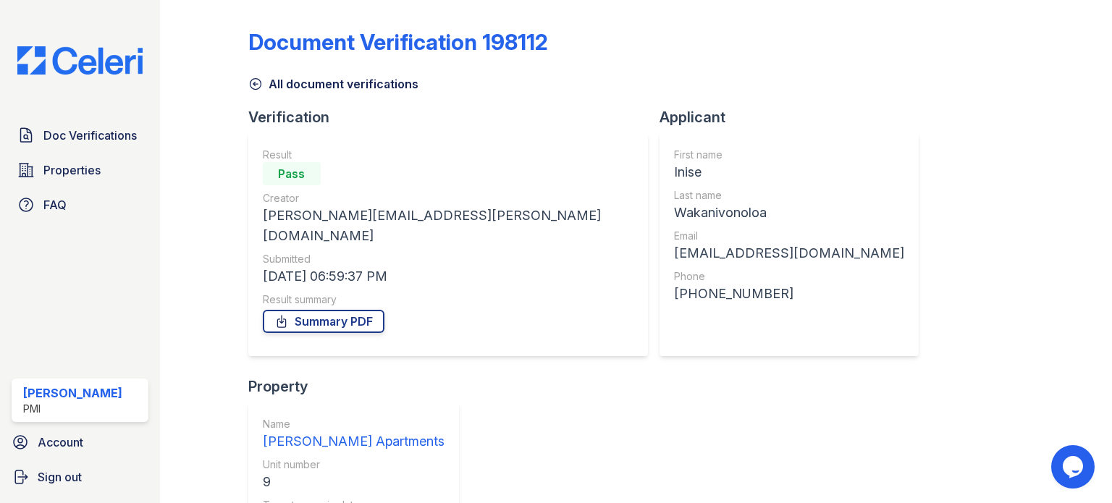
click at [721, 37] on div "Document Verification 198112" at bounding box center [636, 48] width 776 height 38
